Goal: Transaction & Acquisition: Purchase product/service

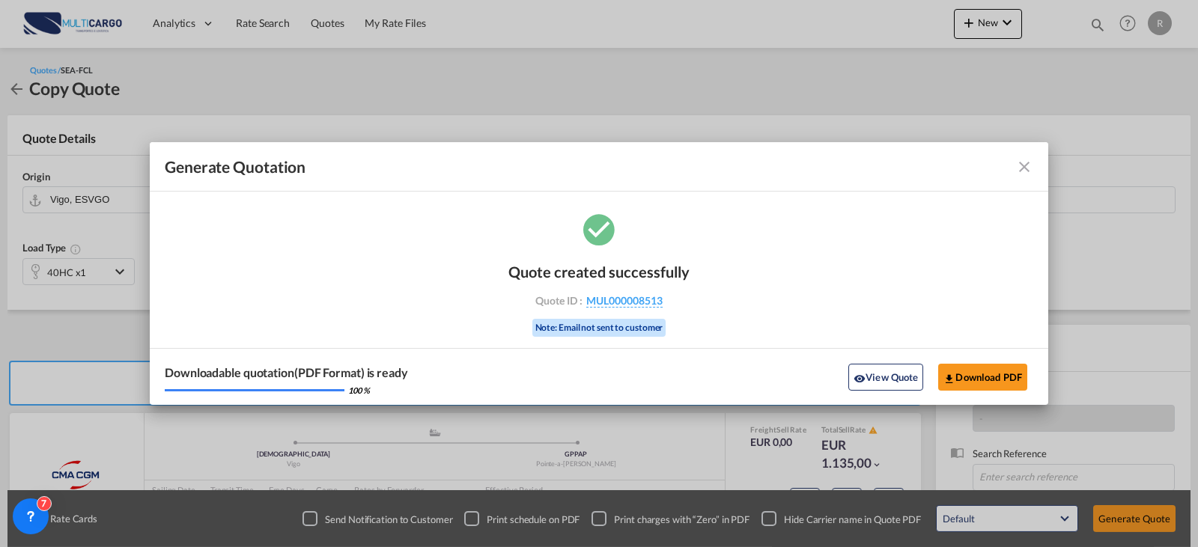
scroll to position [150, 0]
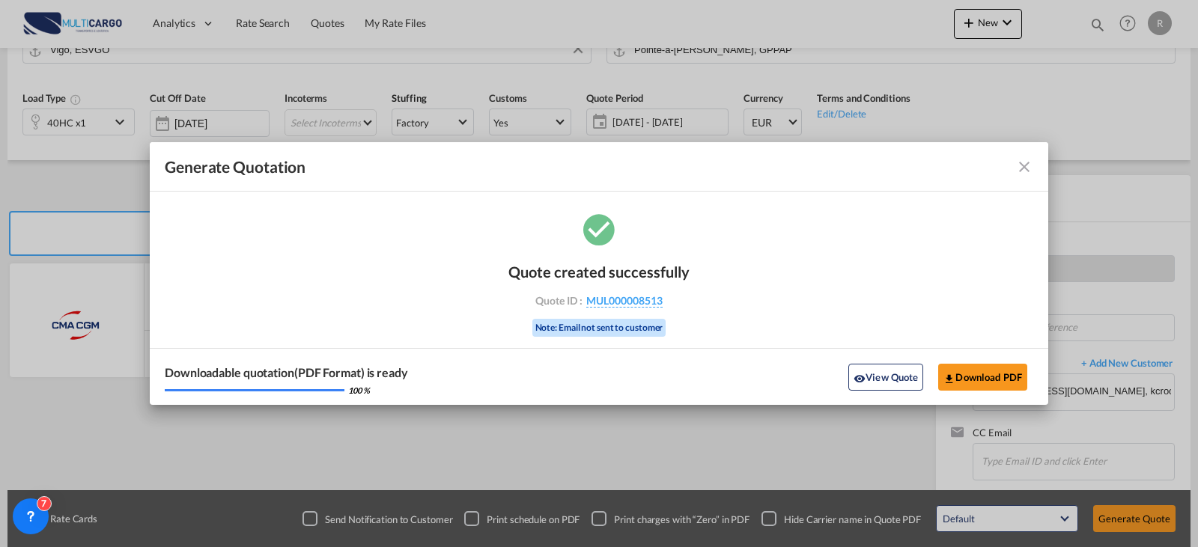
click at [1022, 175] on md-icon "icon-close fg-AAA8AD cursor m-0" at bounding box center [1024, 167] width 18 height 18
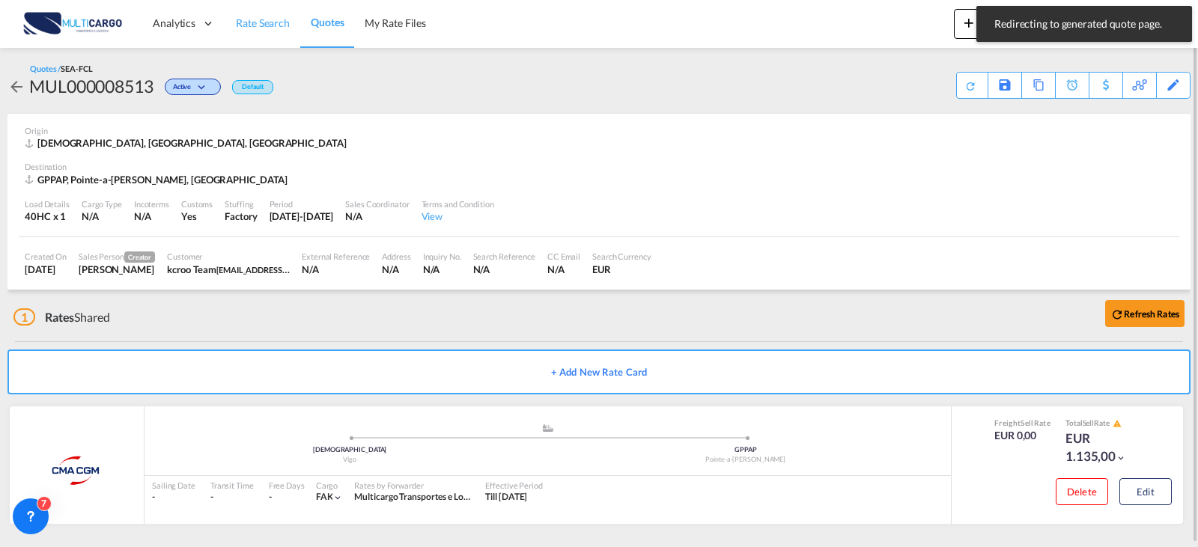
click at [255, 34] on link "Rate Search" at bounding box center [262, 23] width 75 height 49
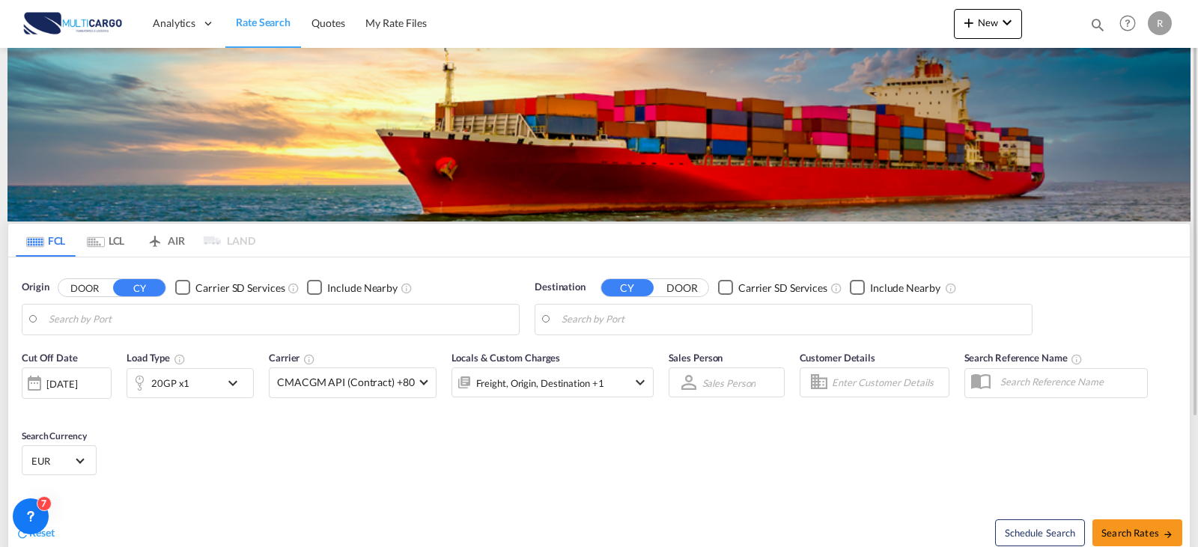
type input "Leixoes, PTLEI"
type input "[GEOGRAPHIC_DATA], SNDKR"
click at [213, 320] on input "Leixoes, PTLEI" at bounding box center [280, 319] width 463 height 22
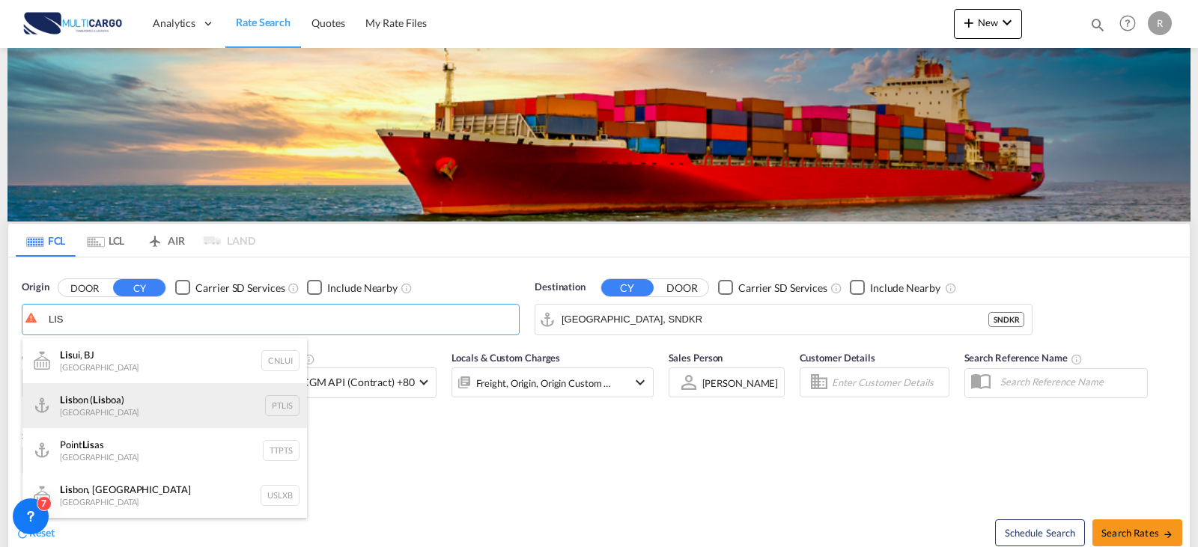
click at [142, 415] on div "Lis bon ( Lis boa) [GEOGRAPHIC_DATA] PTLIS" at bounding box center [164, 405] width 284 height 45
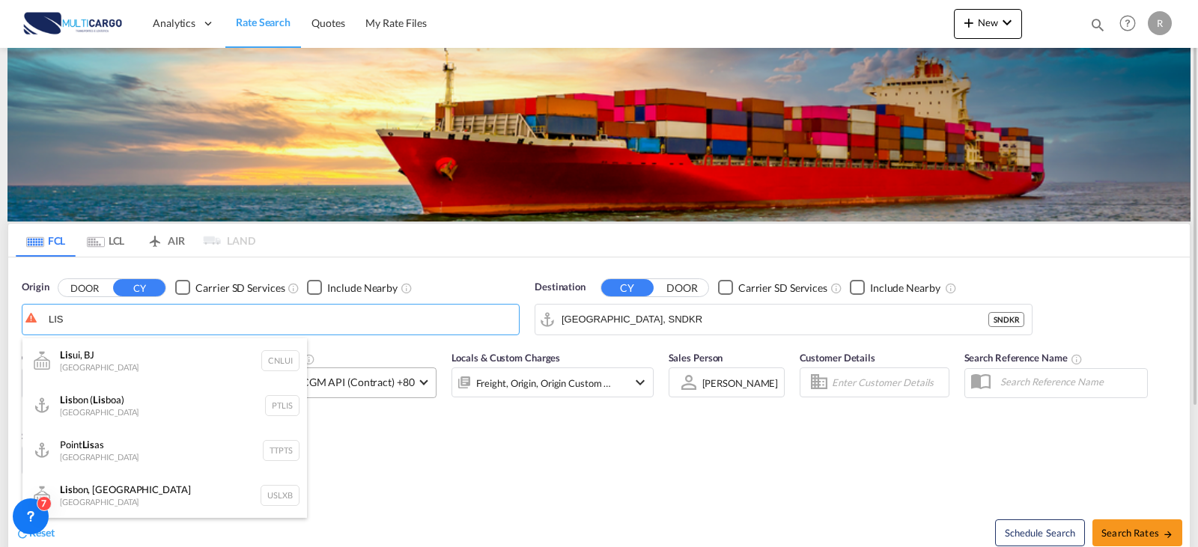
type input "[GEOGRAPHIC_DATA] ([GEOGRAPHIC_DATA]), PTLIS"
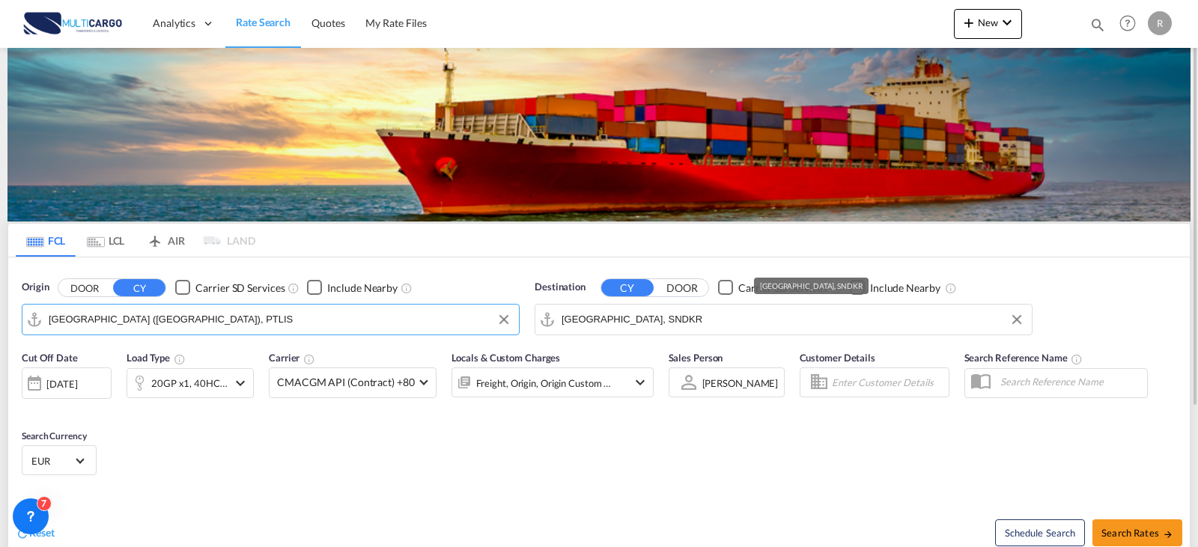
click at [680, 320] on input "[GEOGRAPHIC_DATA], SNDKR" at bounding box center [792, 319] width 463 height 22
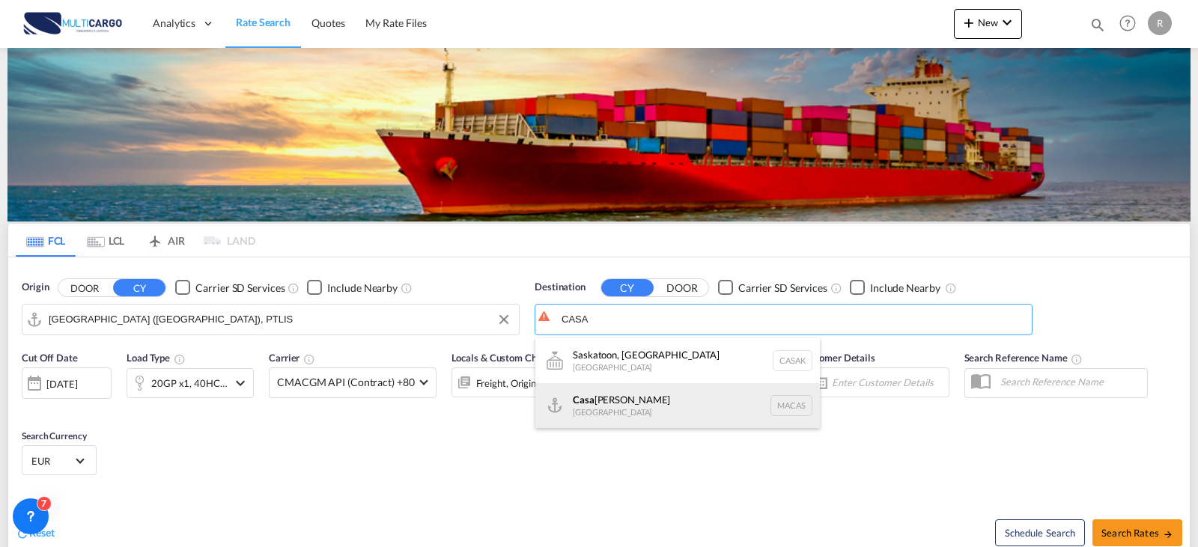
click at [611, 407] on div "Casa [PERSON_NAME] [GEOGRAPHIC_DATA] [GEOGRAPHIC_DATA]" at bounding box center [677, 405] width 284 height 45
type input "[GEOGRAPHIC_DATA], MACAS"
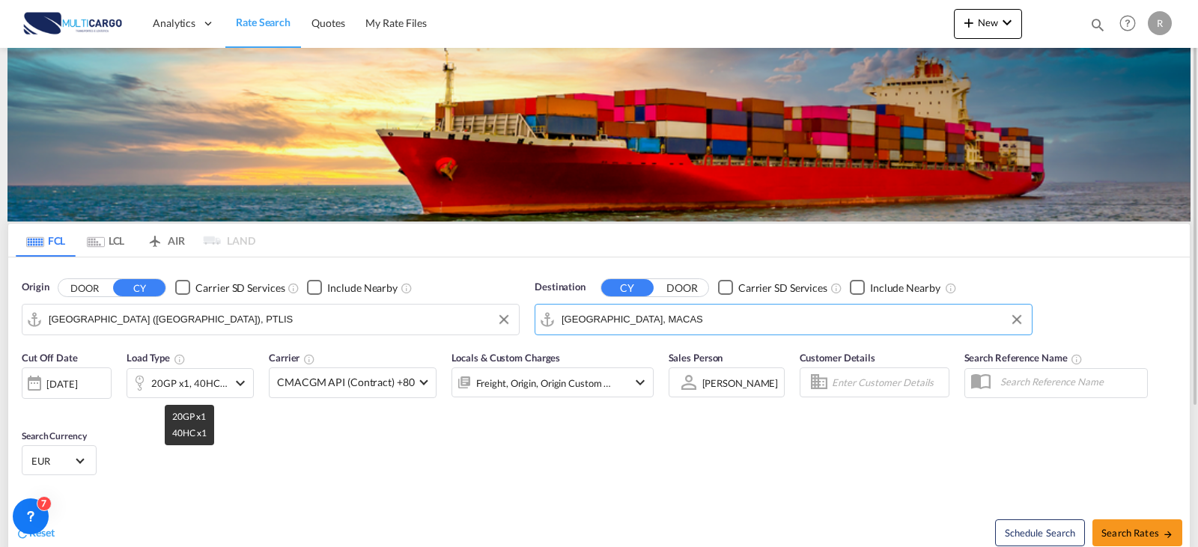
click at [190, 380] on div "20GP x1, 40HC x1" at bounding box center [189, 383] width 76 height 21
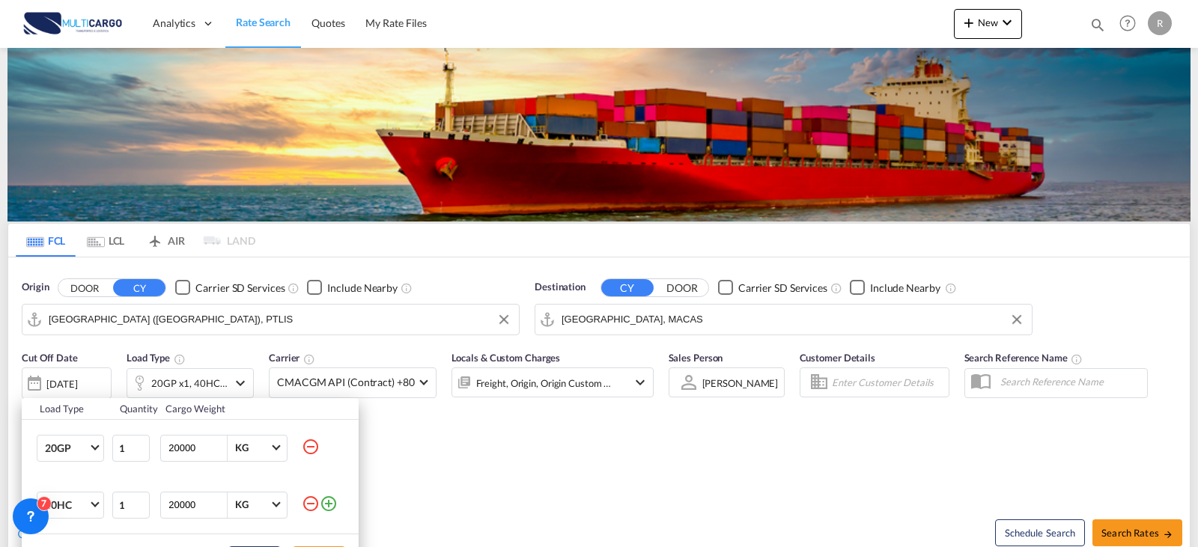
click at [307, 501] on md-icon "icon-minus-circle-outline" at bounding box center [311, 504] width 18 height 18
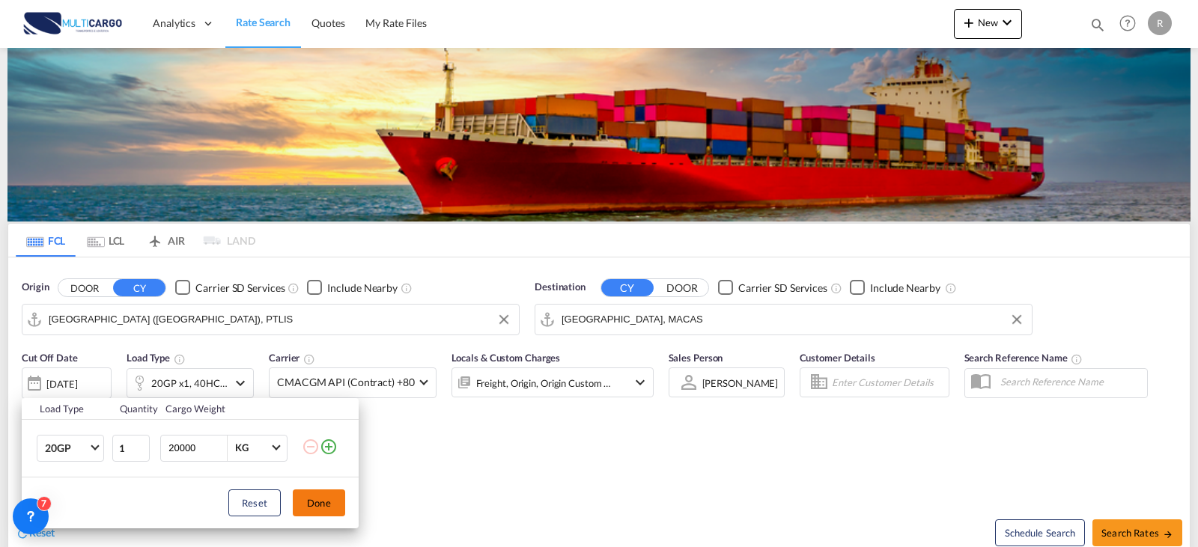
click at [329, 500] on button "Done" at bounding box center [319, 503] width 52 height 27
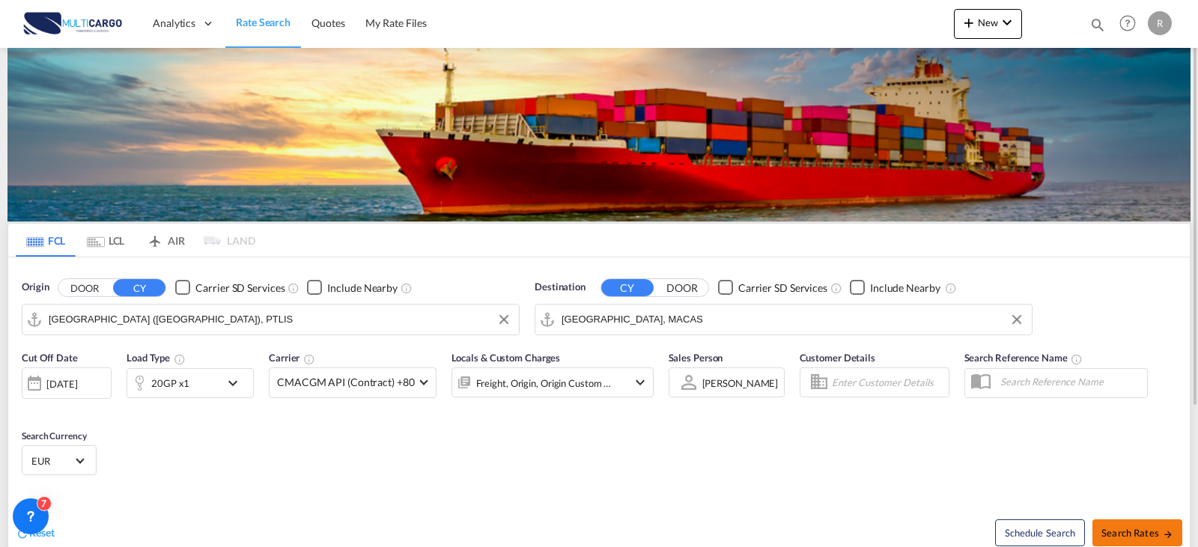
click at [1157, 527] on span "Search Rates" at bounding box center [1137, 533] width 72 height 12
type input "PTLIS to MACAS / [DATE]"
